Goal: Transaction & Acquisition: Book appointment/travel/reservation

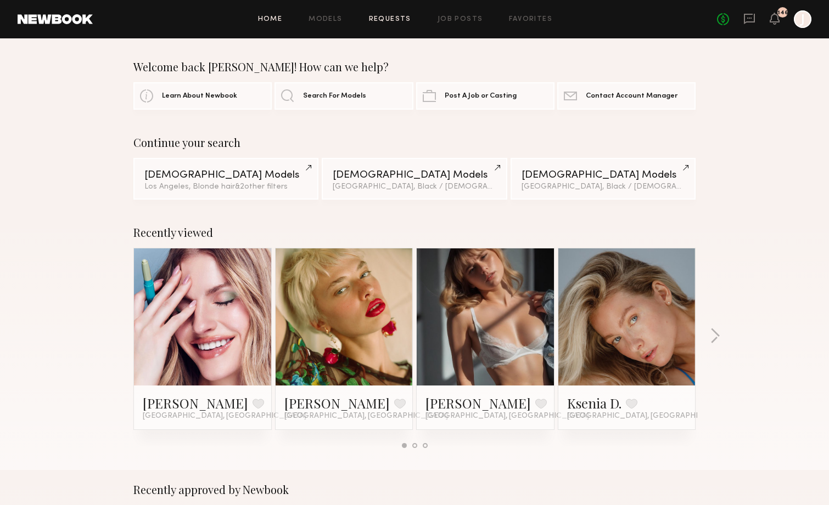
click at [394, 21] on link "Requests" at bounding box center [390, 19] width 42 height 7
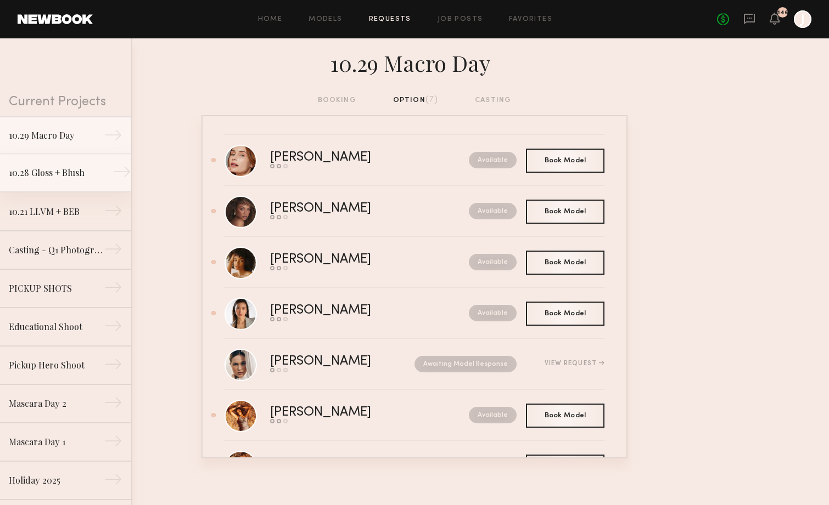
click at [81, 172] on div "10.28 Gloss + Blush" at bounding box center [57, 172] width 96 height 13
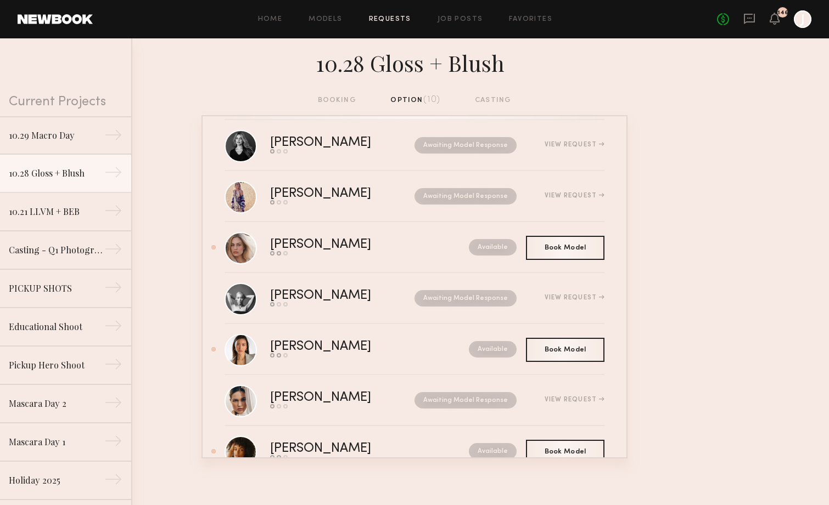
scroll to position [169, 0]
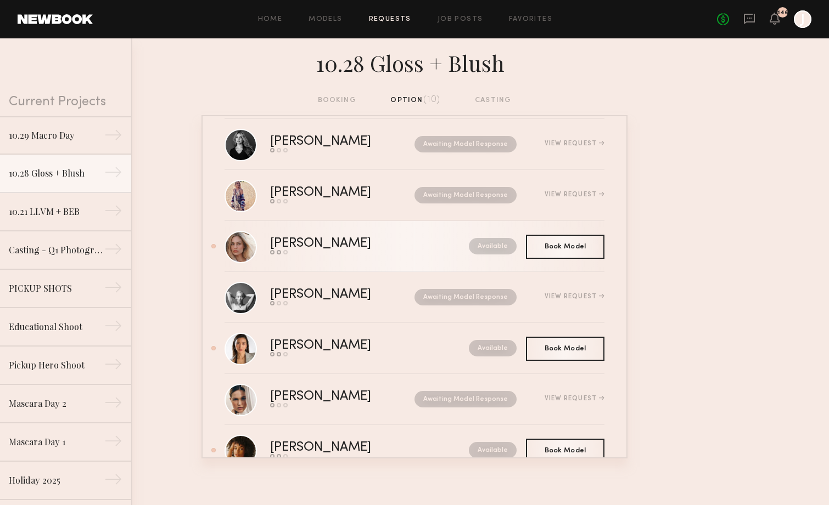
click at [308, 246] on div "Alivia R." at bounding box center [345, 244] width 150 height 13
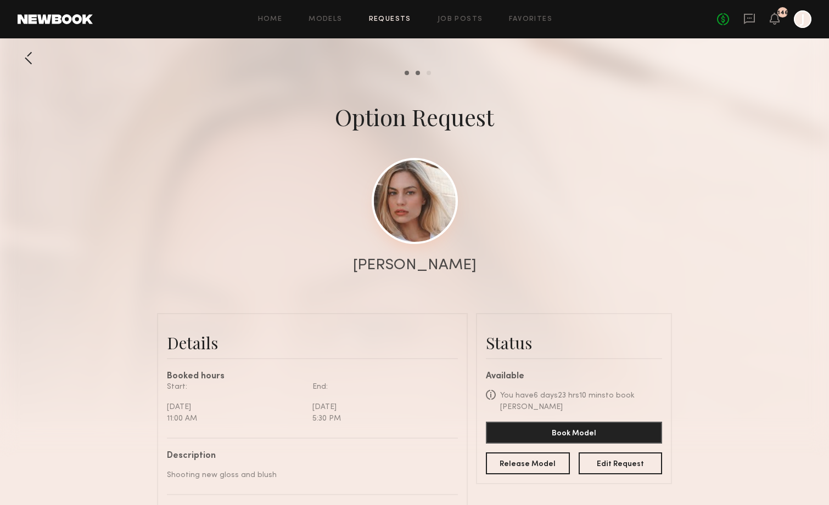
click at [407, 222] on link at bounding box center [415, 201] width 86 height 86
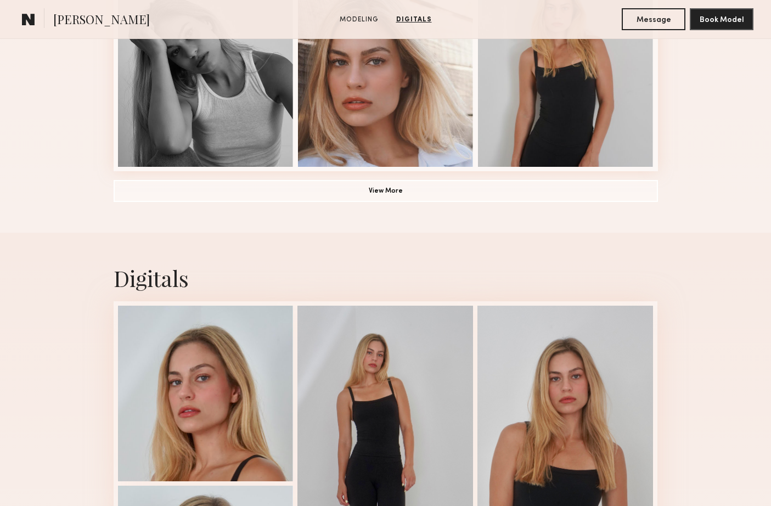
scroll to position [866, 0]
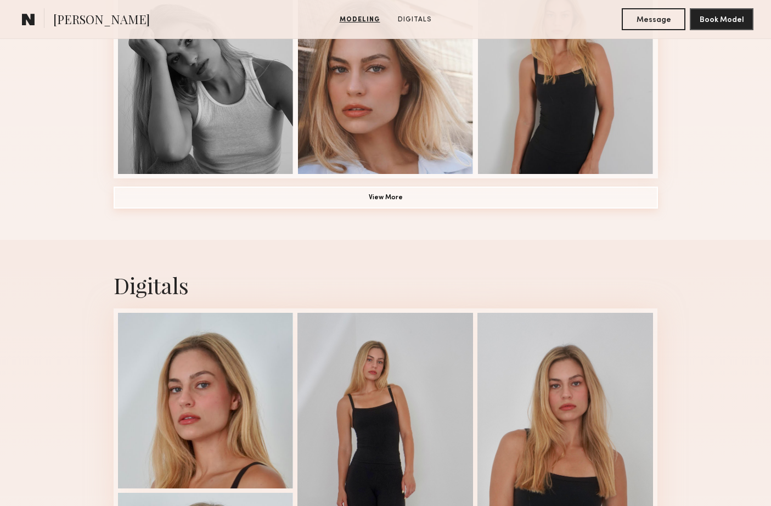
click at [365, 198] on button "View More" at bounding box center [386, 198] width 544 height 22
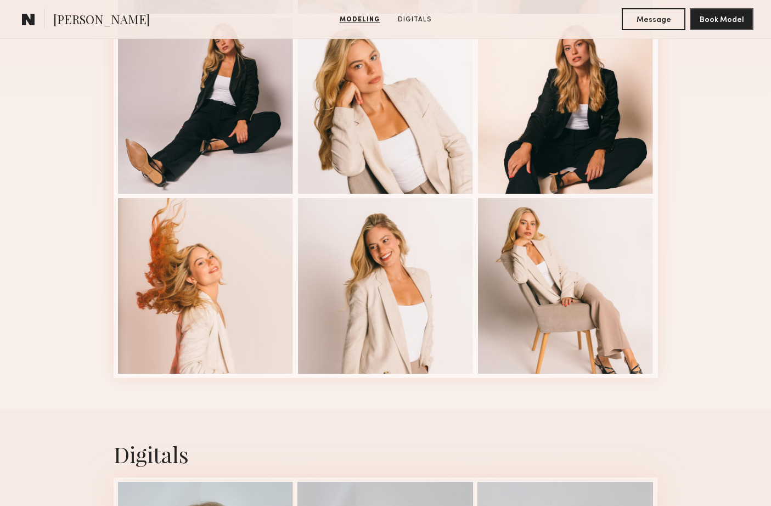
scroll to position [1052, 0]
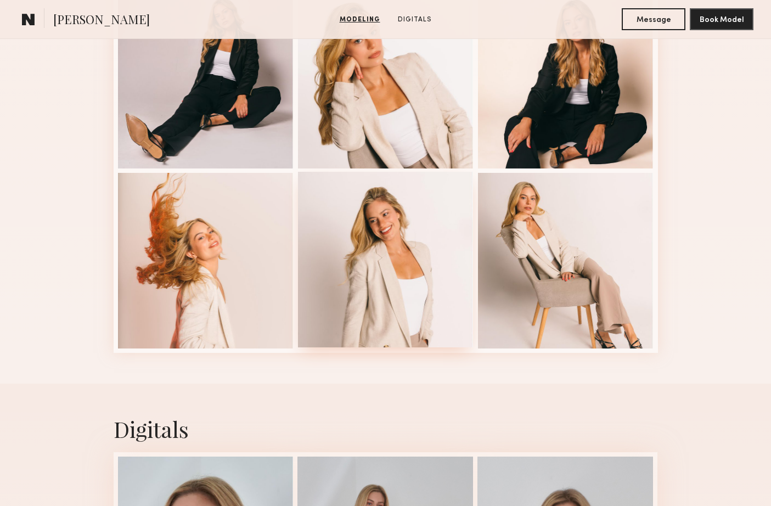
click at [398, 274] on div at bounding box center [386, 260] width 176 height 176
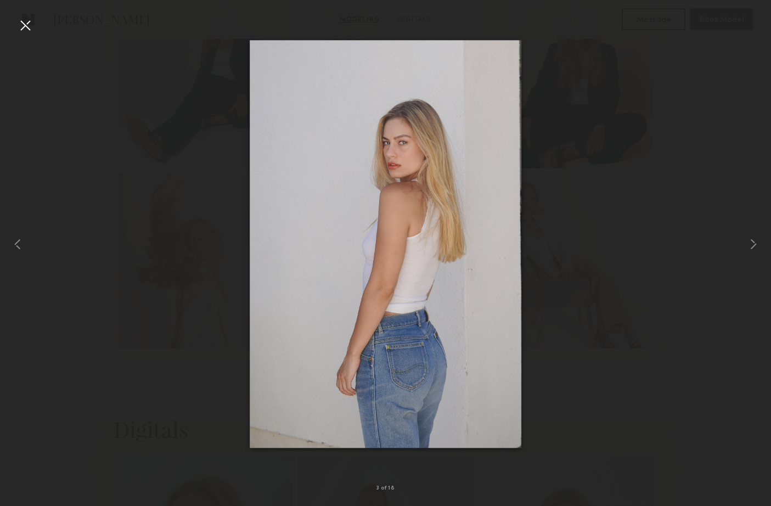
click at [207, 311] on div at bounding box center [385, 244] width 771 height 453
click at [18, 17] on div at bounding box center [25, 25] width 18 height 18
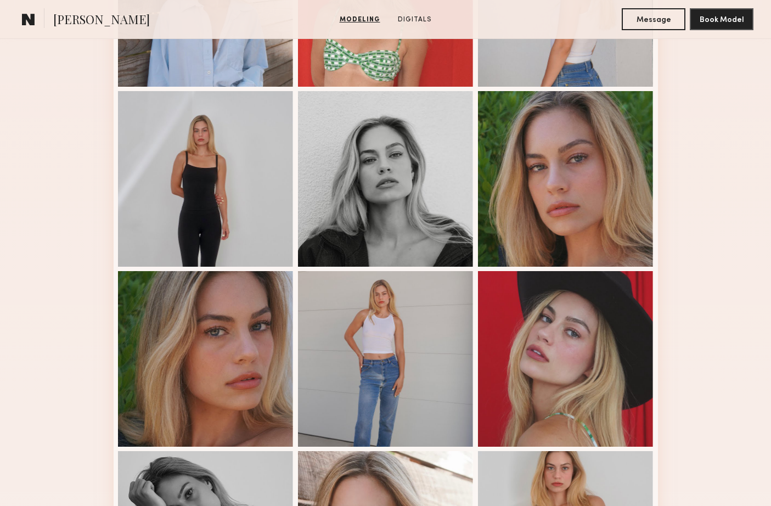
scroll to position [0, 0]
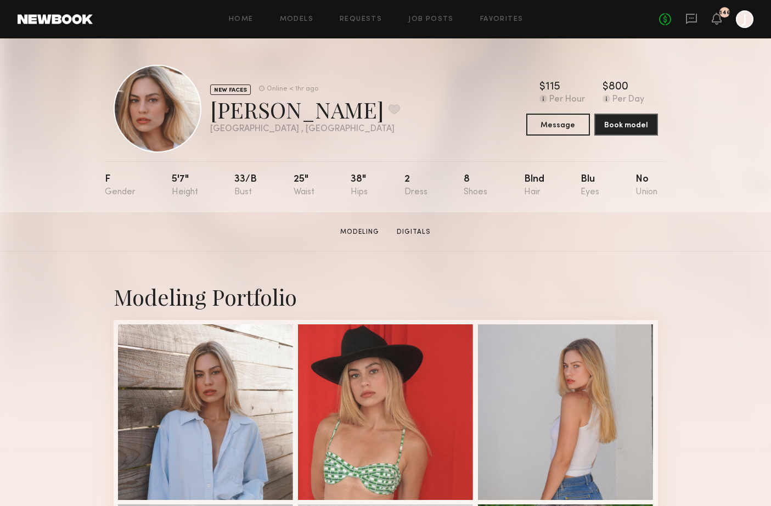
click at [366, 24] on div "Home Models Requests Job Posts Favorites Sign Out No fees up to $5,000 146 J" at bounding box center [423, 19] width 661 height 18
click at [361, 20] on link "Requests" at bounding box center [361, 19] width 42 height 7
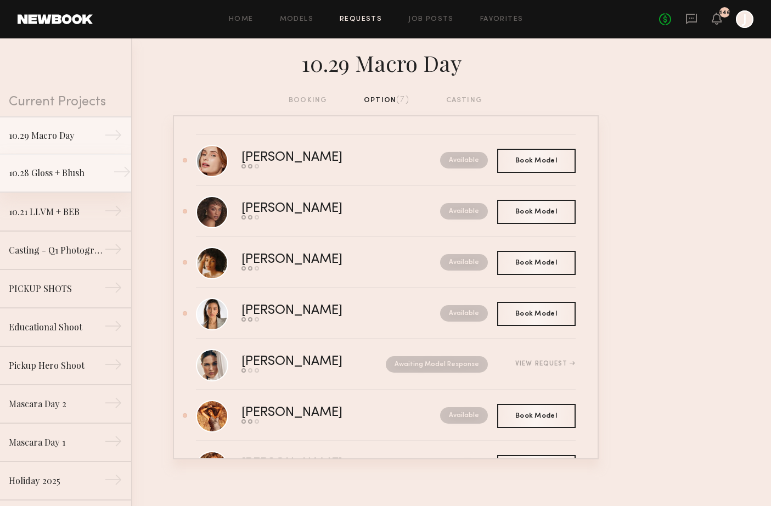
click at [59, 184] on link "10.28 Gloss + Blush →" at bounding box center [65, 173] width 131 height 38
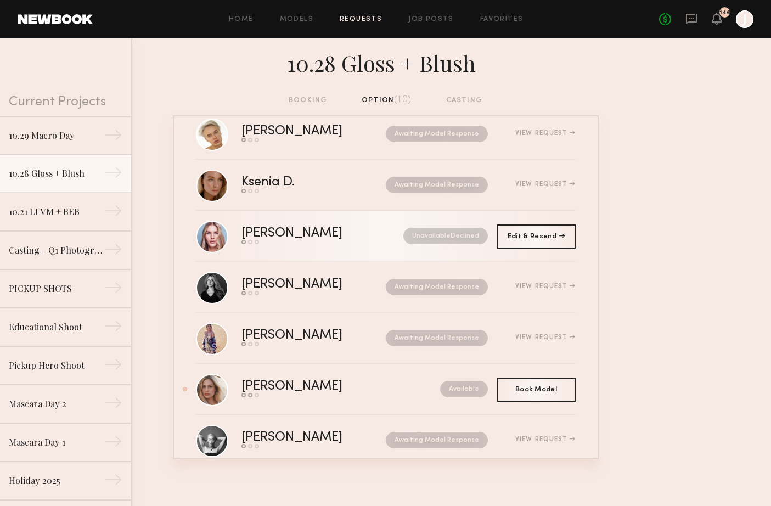
scroll to position [25, 0]
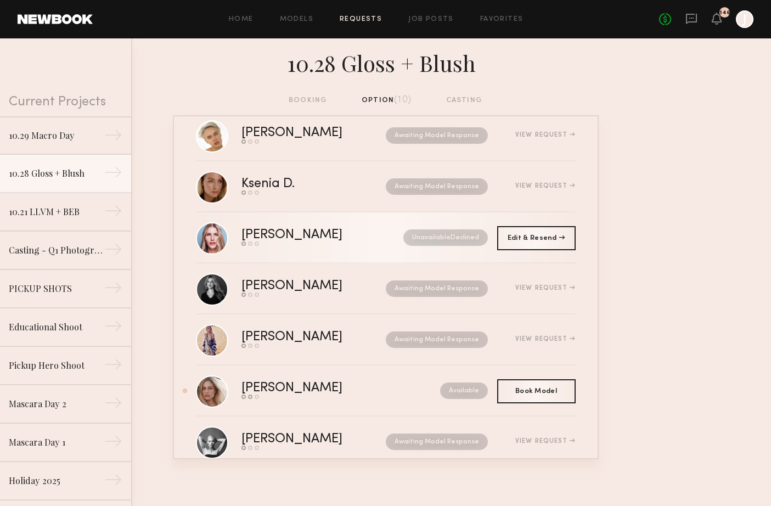
click at [285, 246] on div "Send request Model response Book model" at bounding box center [307, 243] width 132 height 4
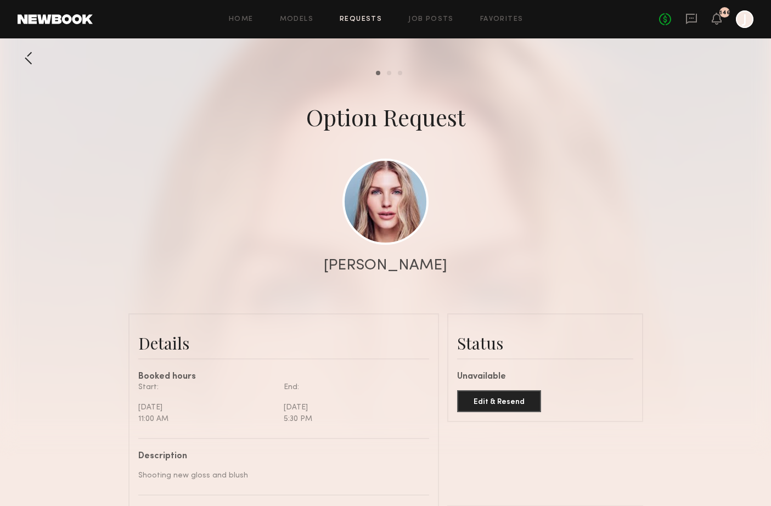
scroll to position [761, 0]
click at [387, 215] on link at bounding box center [385, 201] width 86 height 86
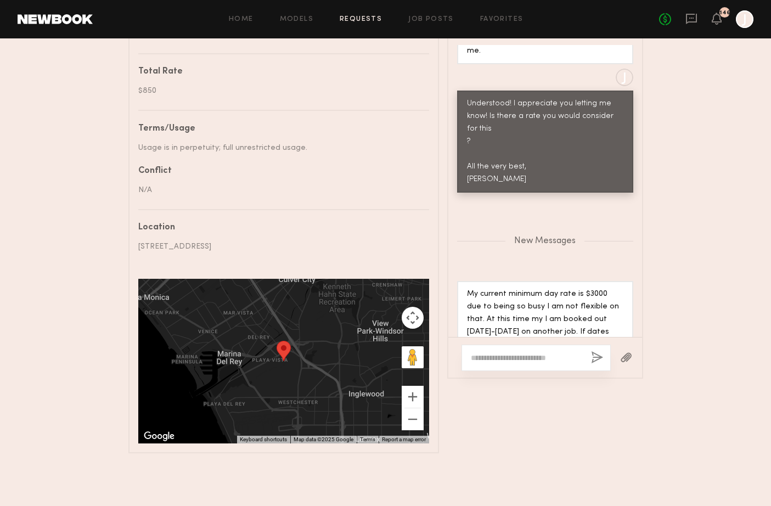
scroll to position [532, 0]
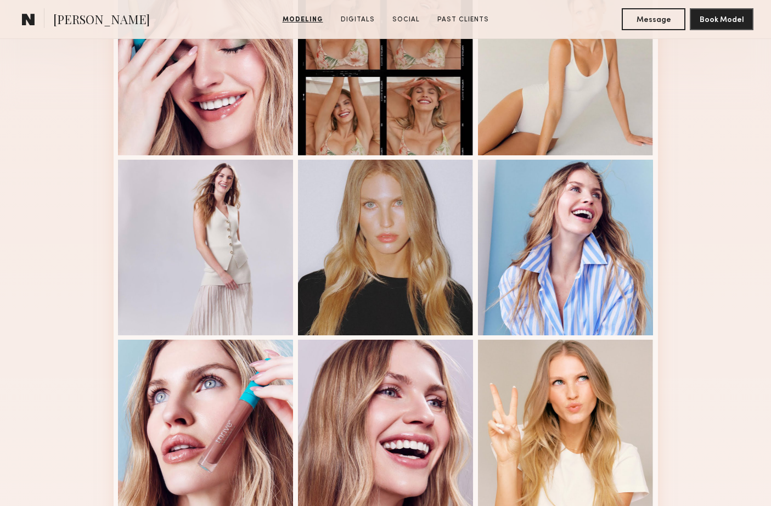
scroll to position [356, 0]
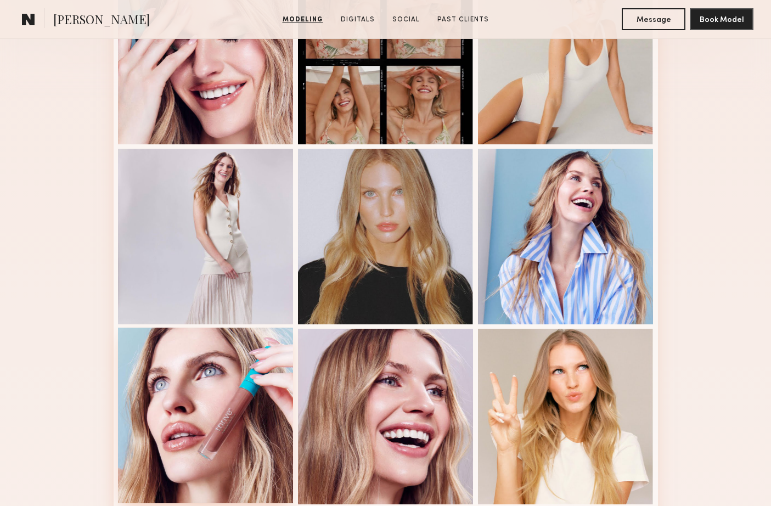
click at [195, 435] on div at bounding box center [206, 416] width 176 height 176
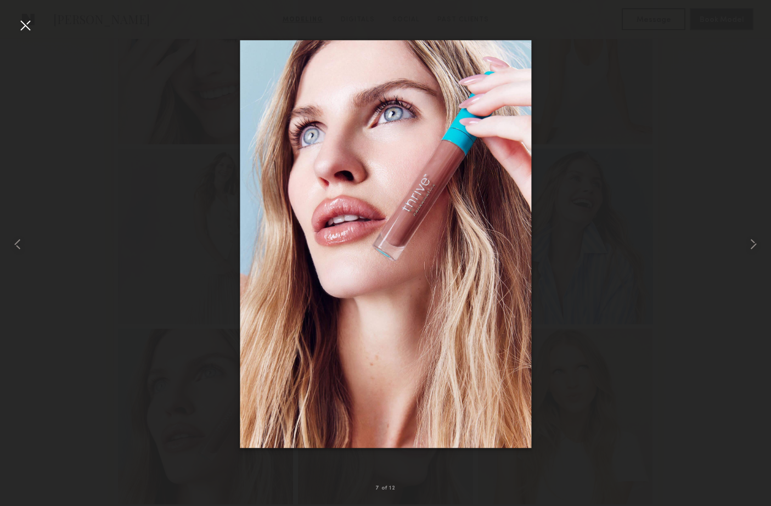
click at [25, 27] on div at bounding box center [25, 25] width 18 height 18
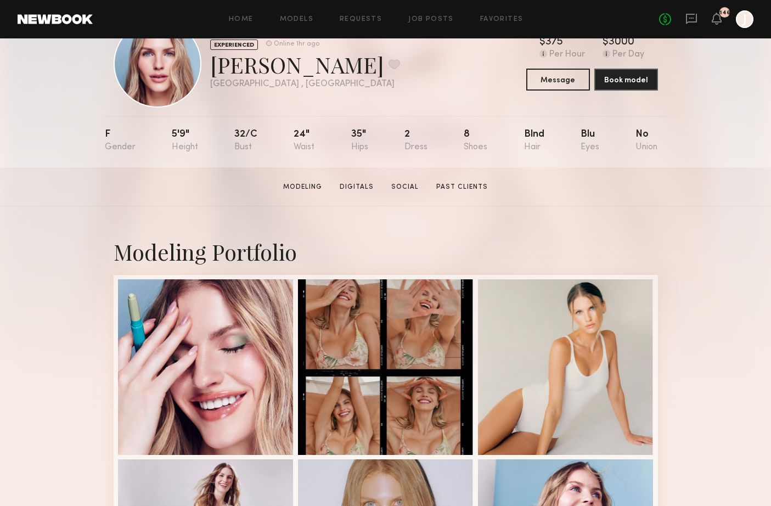
scroll to position [44, 0]
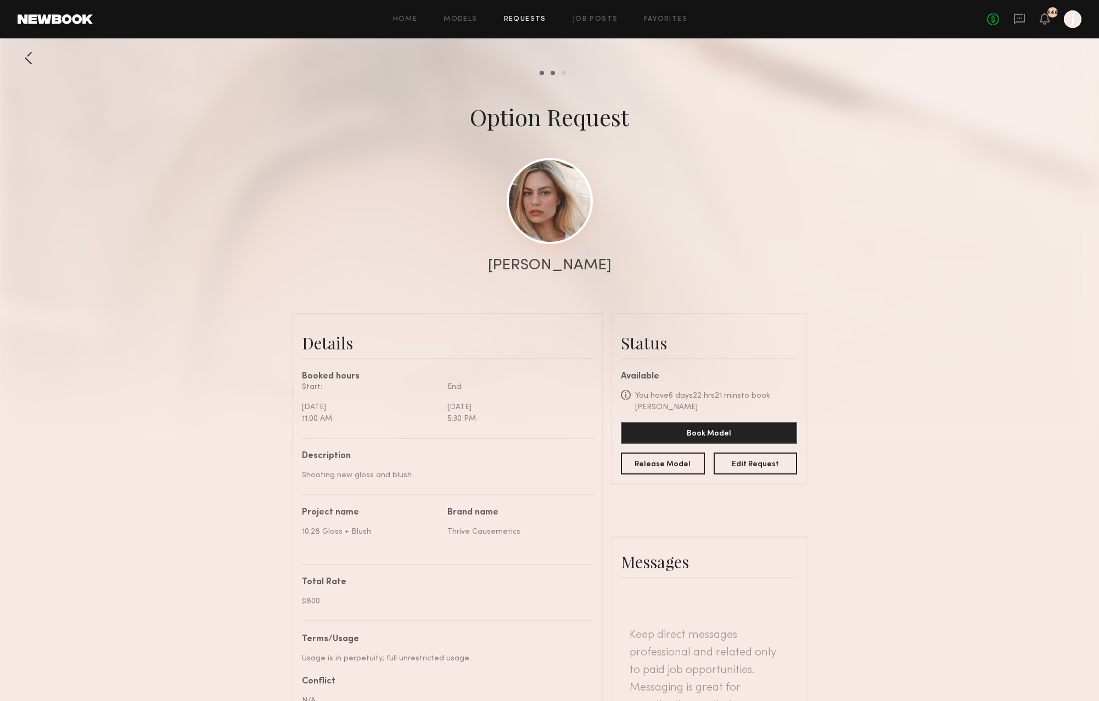
click at [554, 231] on link at bounding box center [550, 201] width 86 height 86
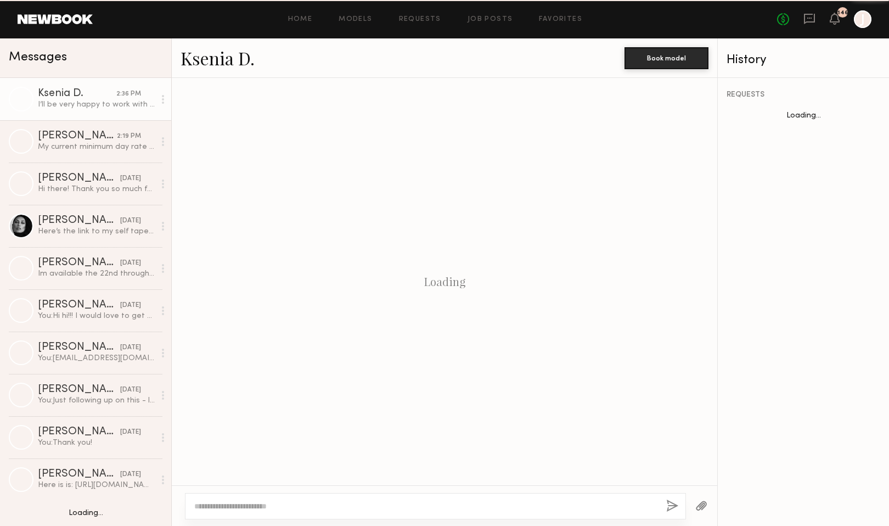
scroll to position [476, 0]
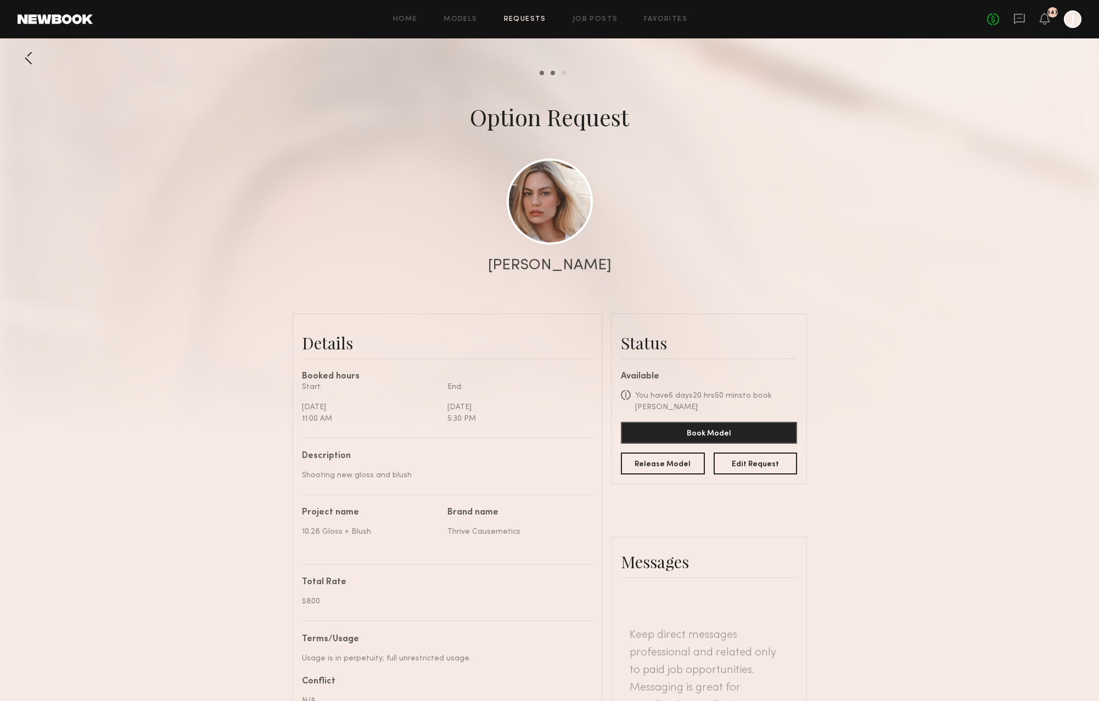
click at [525, 23] on link "Requests" at bounding box center [525, 19] width 42 height 7
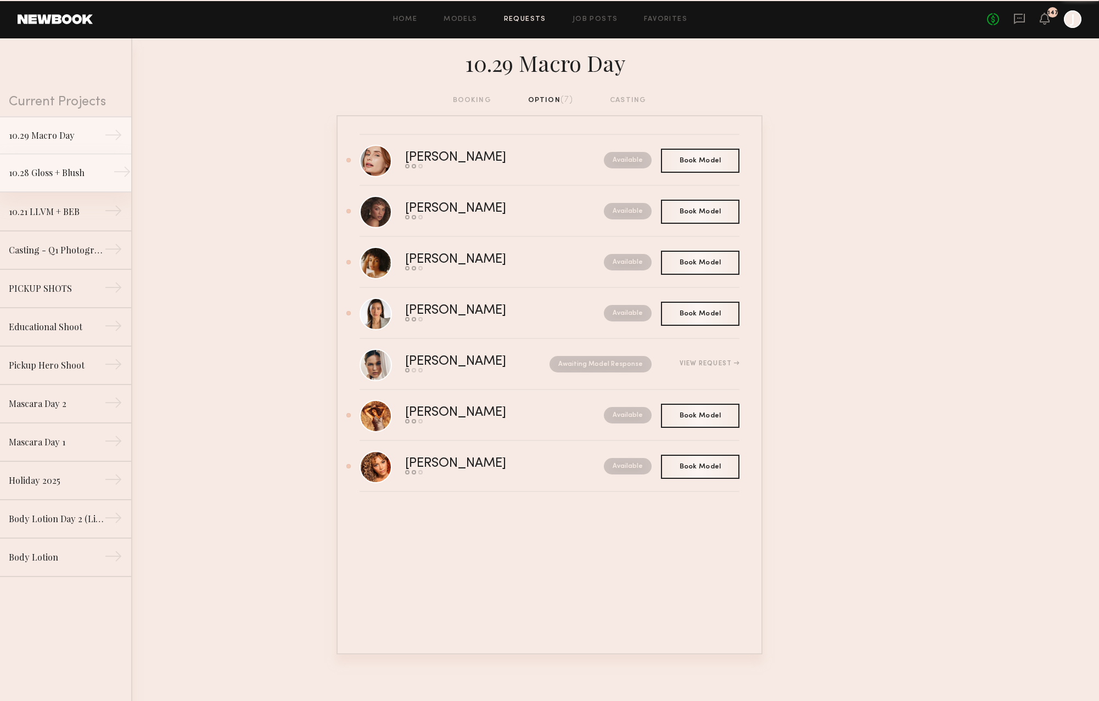
click at [80, 181] on link "10.28 Gloss + Blush →" at bounding box center [65, 173] width 131 height 38
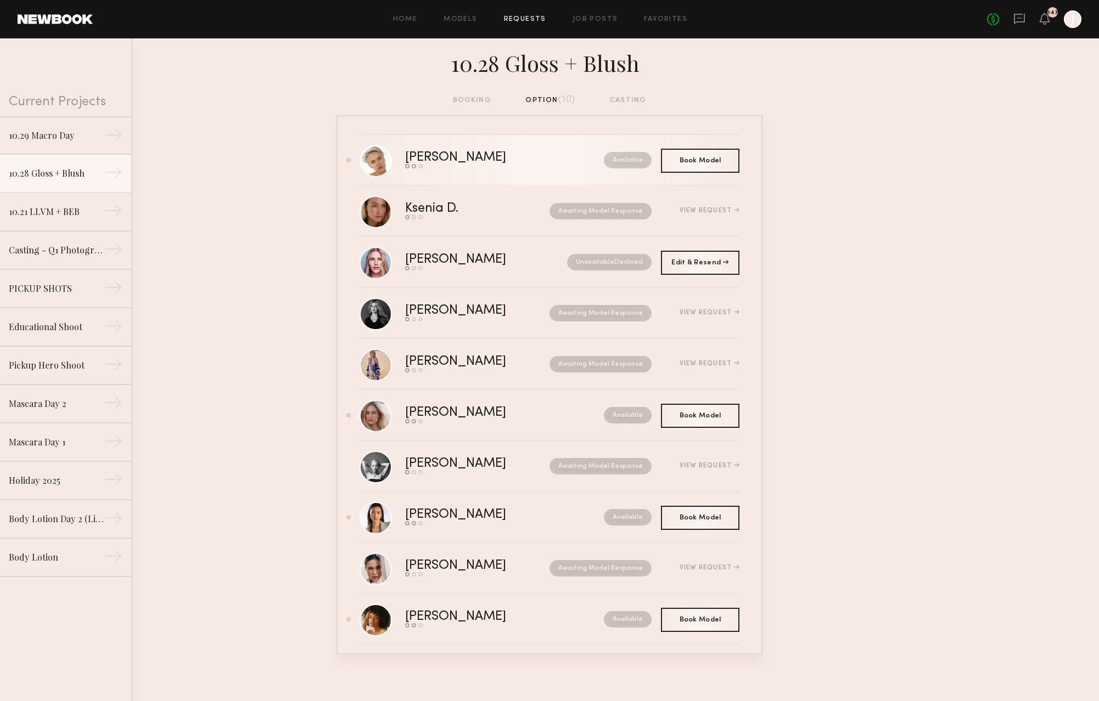
click at [498, 168] on div "Send request Model response Book model" at bounding box center [480, 166] width 150 height 4
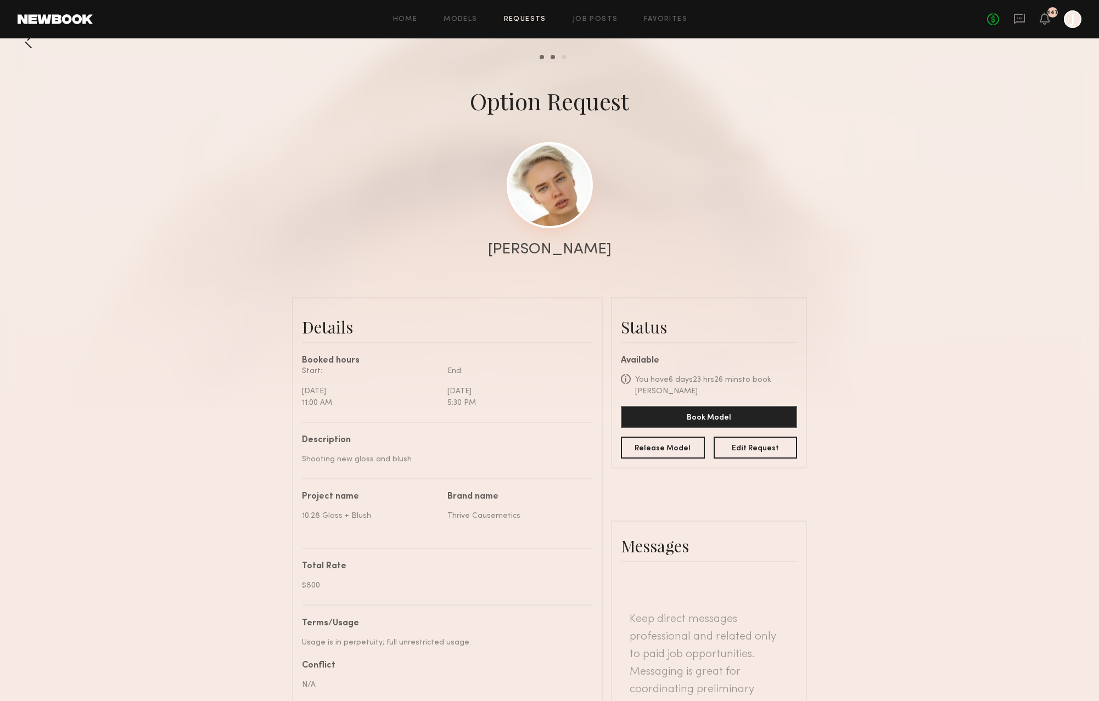
scroll to position [15, 0]
click at [543, 202] on link at bounding box center [550, 186] width 86 height 86
click at [518, 18] on link "Requests" at bounding box center [525, 19] width 42 height 7
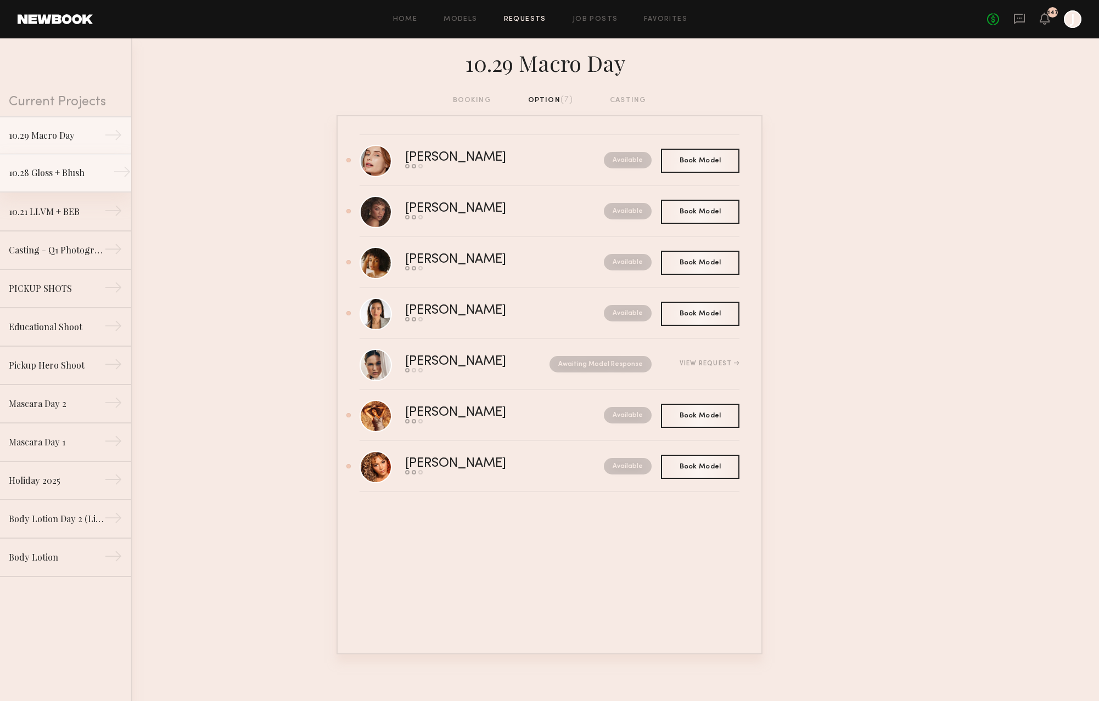
click at [86, 181] on link "10.28 Gloss + Blush →" at bounding box center [65, 173] width 131 height 38
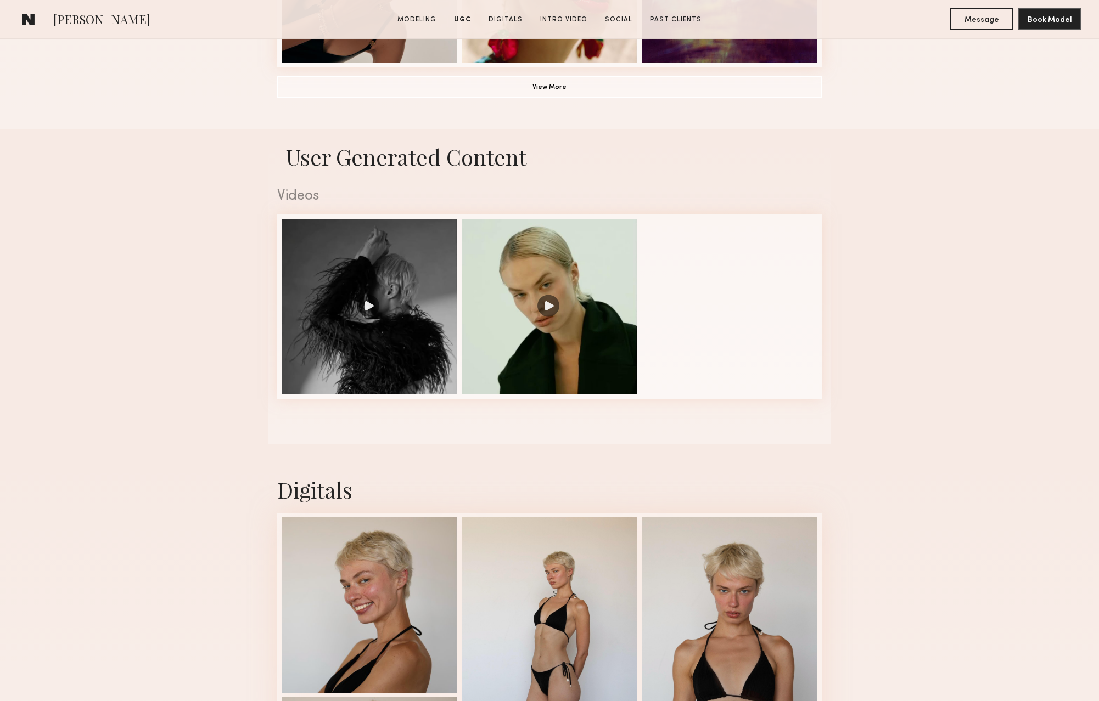
scroll to position [969, 0]
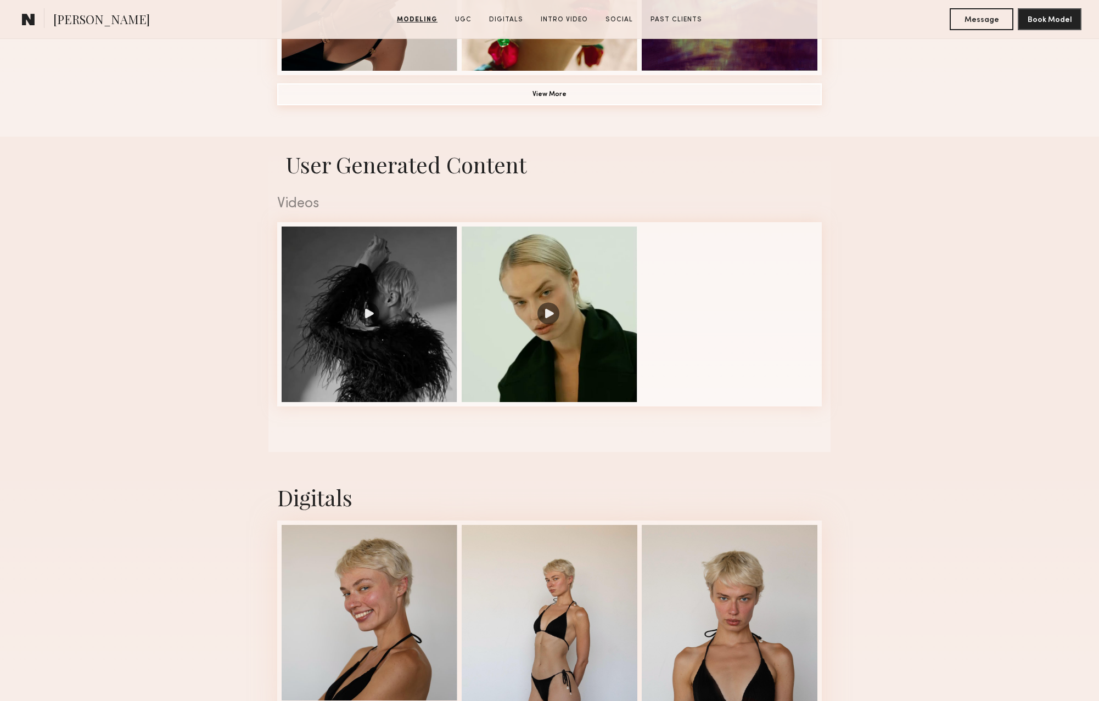
click at [540, 102] on button "View More" at bounding box center [549, 94] width 544 height 22
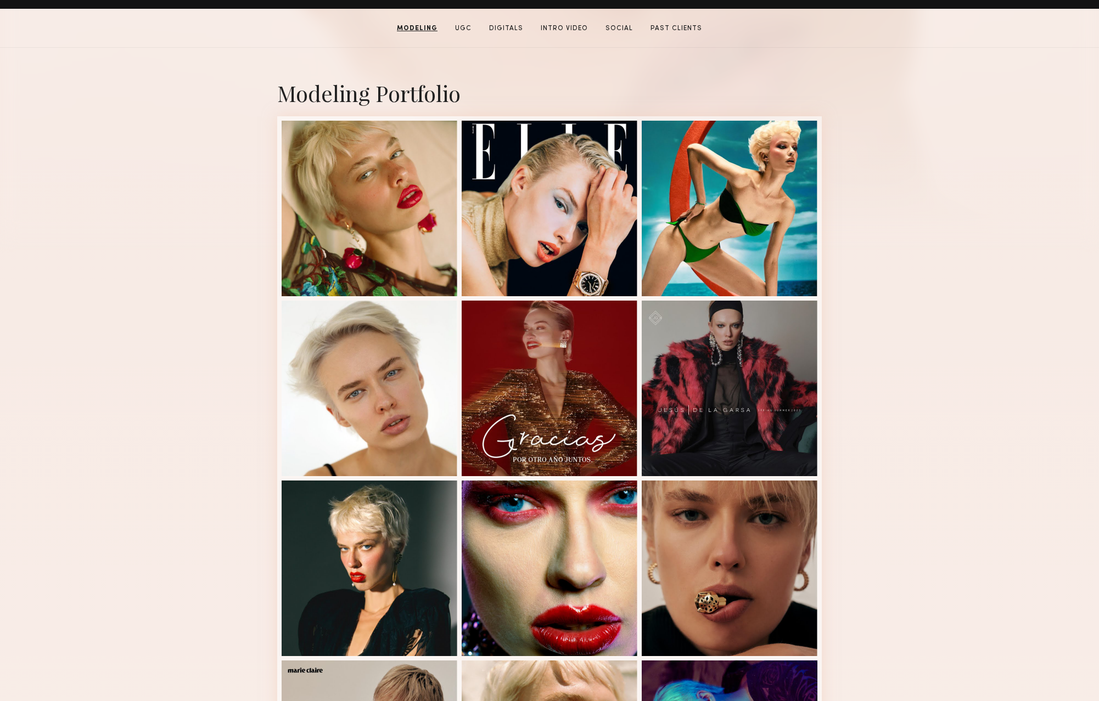
scroll to position [0, 0]
